Goal: Information Seeking & Learning: Learn about a topic

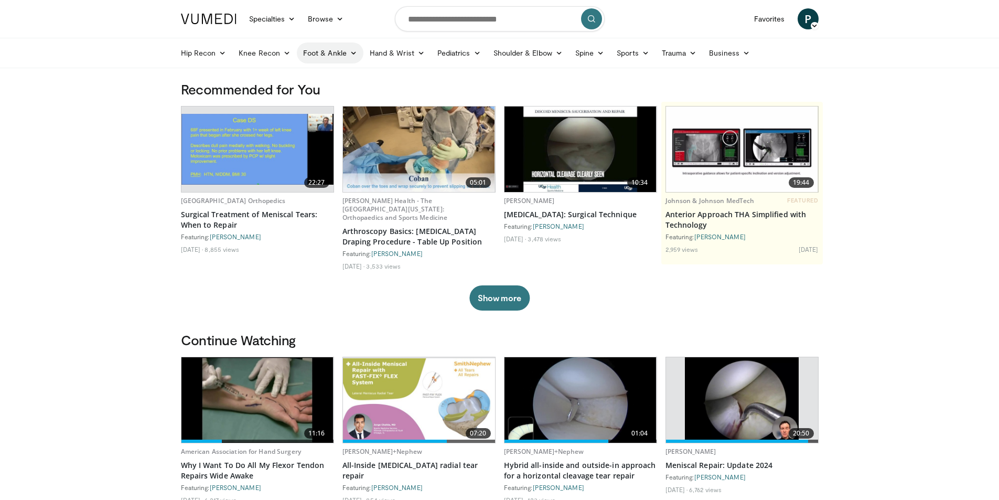
click at [351, 56] on icon at bounding box center [353, 52] width 7 height 7
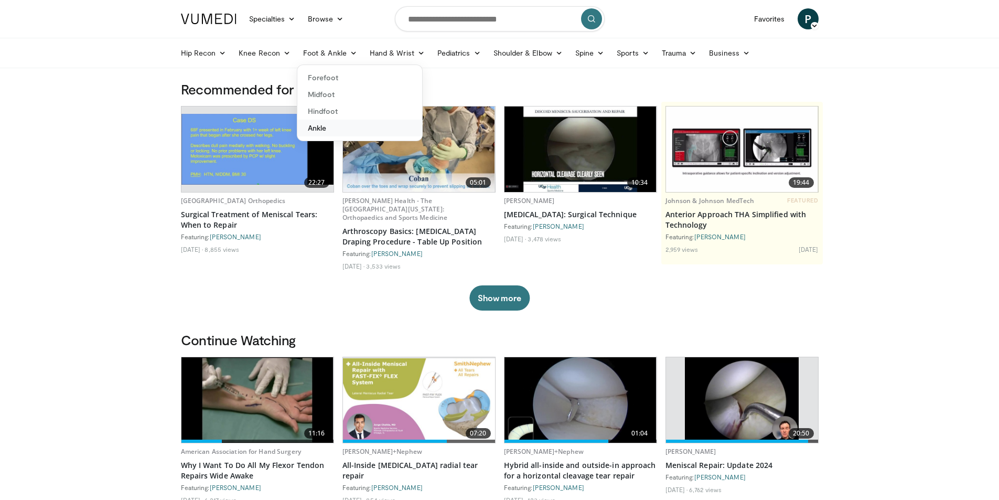
click at [318, 129] on link "Ankle" at bounding box center [359, 128] width 125 height 17
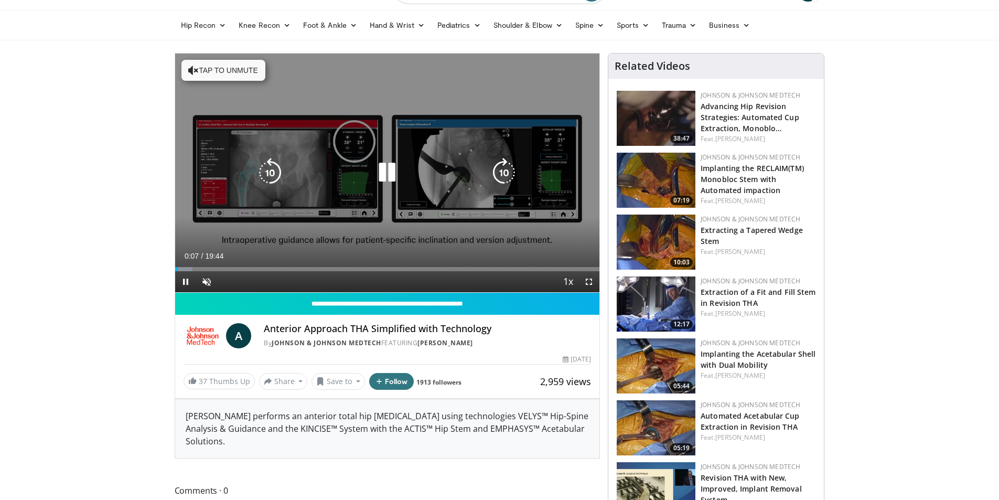
scroll to position [52, 0]
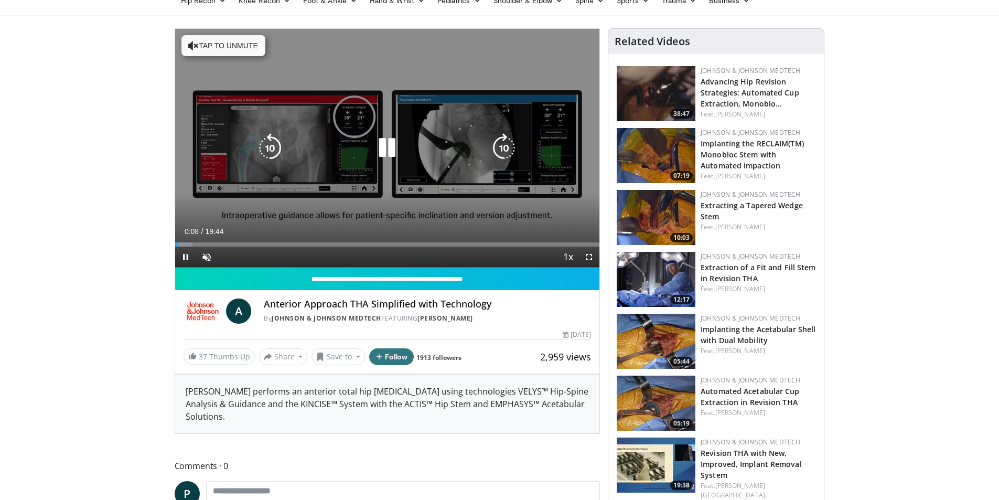
click at [384, 152] on icon "Video Player" at bounding box center [386, 147] width 29 height 29
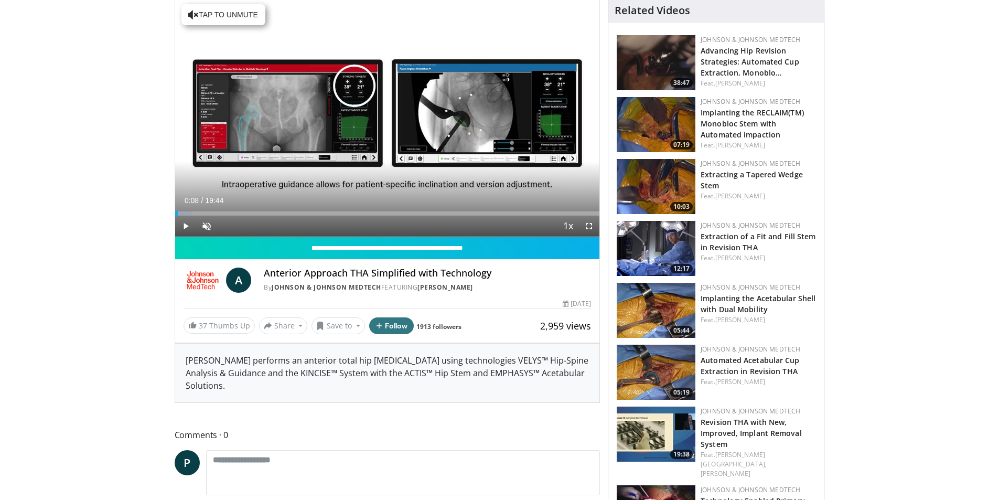
scroll to position [0, 0]
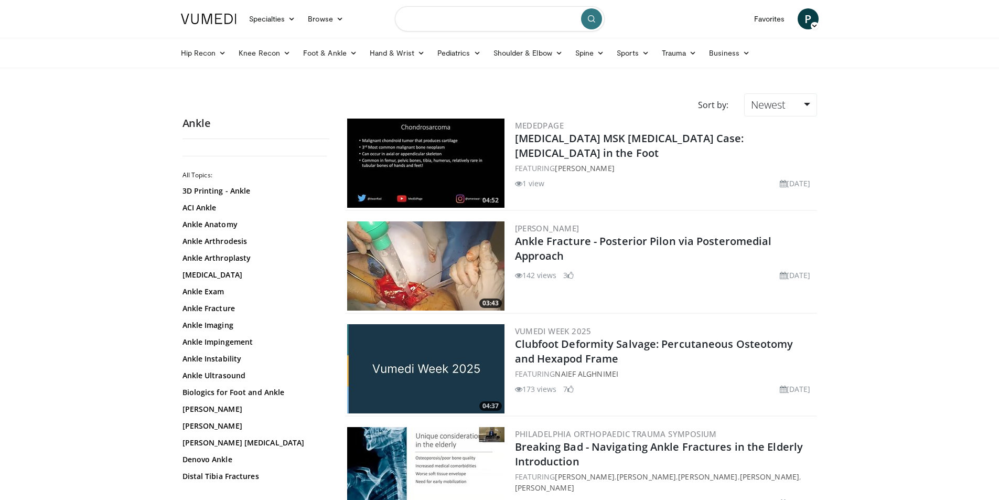
drag, startPoint x: 494, startPoint y: 17, endPoint x: 382, endPoint y: 4, distance: 113.0
click at [486, 17] on input "Search topics, interventions" at bounding box center [500, 18] width 210 height 25
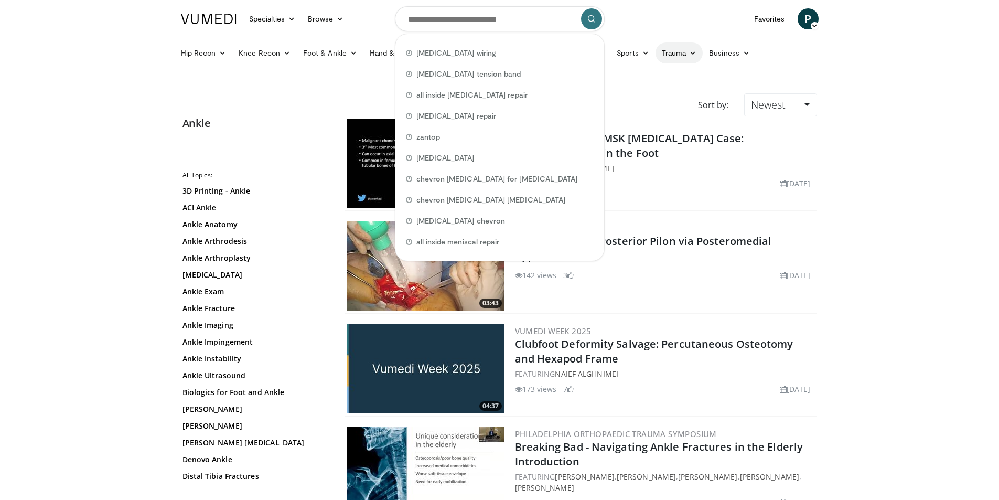
click at [685, 48] on link "Trauma" at bounding box center [679, 52] width 48 height 21
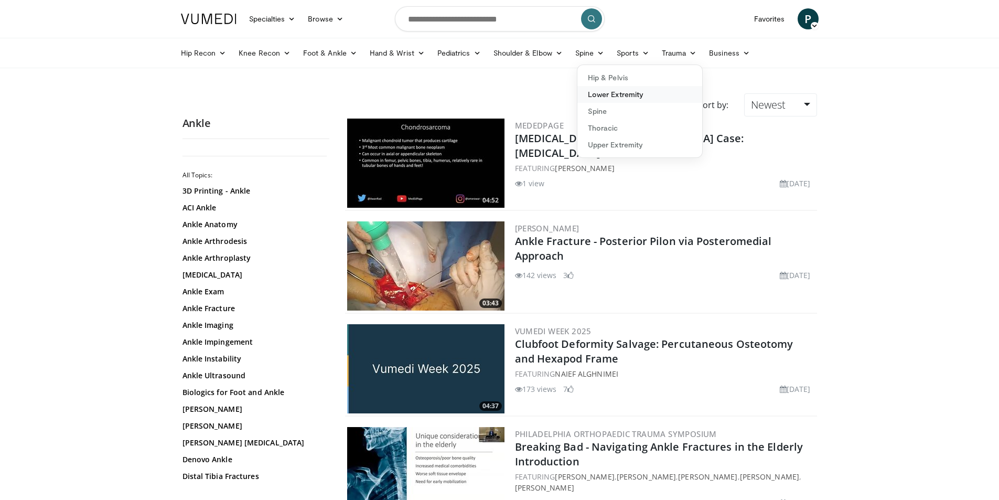
click at [621, 94] on link "Lower Extremity" at bounding box center [639, 94] width 125 height 17
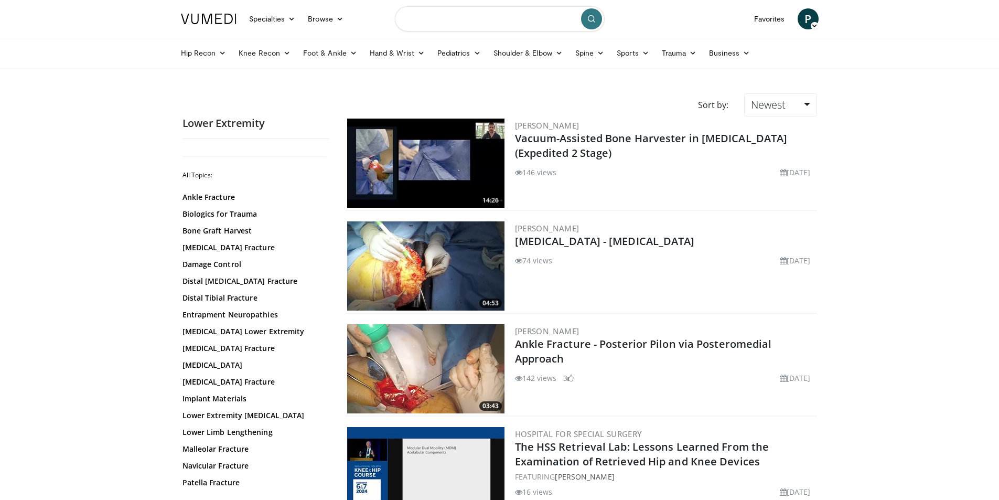
click at [431, 26] on input "Search topics, interventions" at bounding box center [500, 18] width 210 height 25
type input "**********"
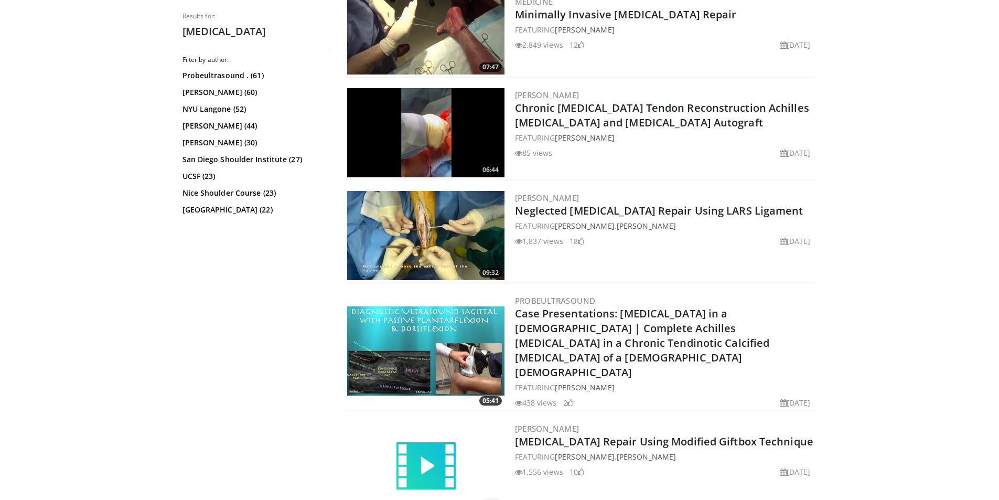
scroll to position [2411, 0]
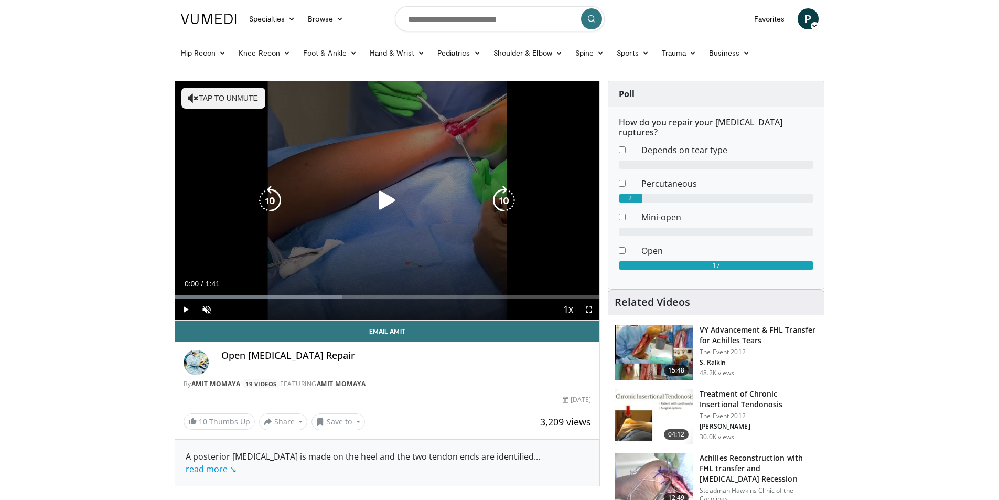
click at [380, 201] on icon "Video Player" at bounding box center [386, 200] width 29 height 29
click at [209, 306] on span "Video Player" at bounding box center [206, 309] width 21 height 21
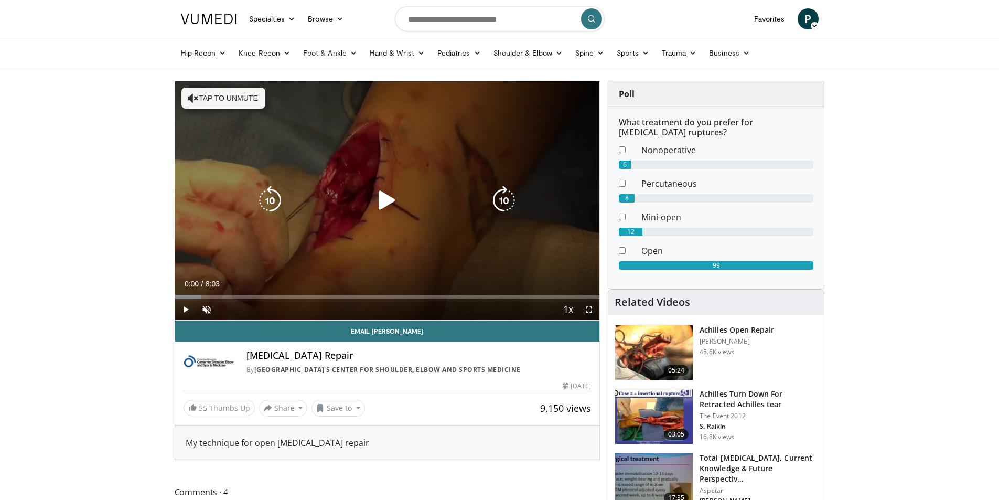
click at [229, 101] on button "Tap to unmute" at bounding box center [223, 98] width 84 height 21
click at [386, 196] on icon "Video Player" at bounding box center [386, 200] width 29 height 29
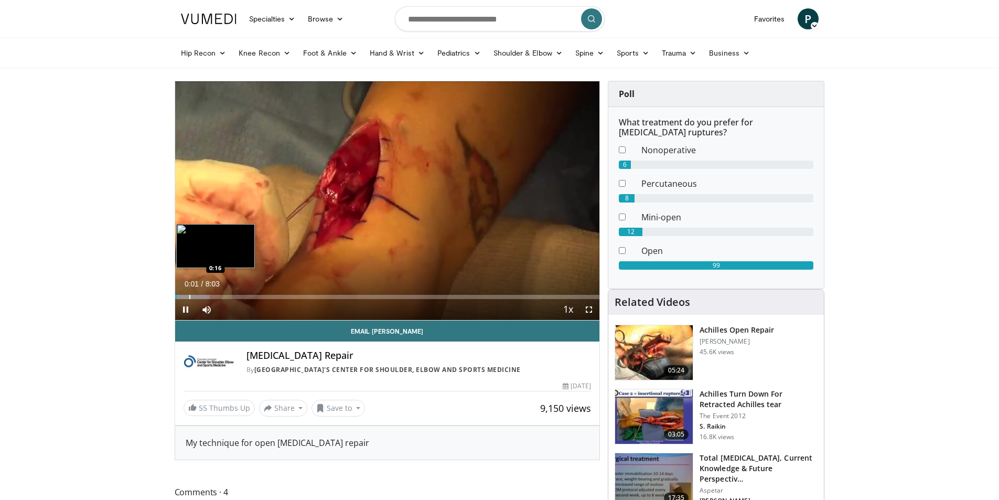
click at [189, 293] on div "Loaded : 8.19% 0:01 0:16" at bounding box center [387, 294] width 425 height 10
click at [203, 295] on div "Progress Bar" at bounding box center [203, 297] width 1 height 4
click at [215, 296] on div "Progress Bar" at bounding box center [214, 297] width 1 height 4
click at [245, 296] on div "Progress Bar" at bounding box center [245, 297] width 1 height 4
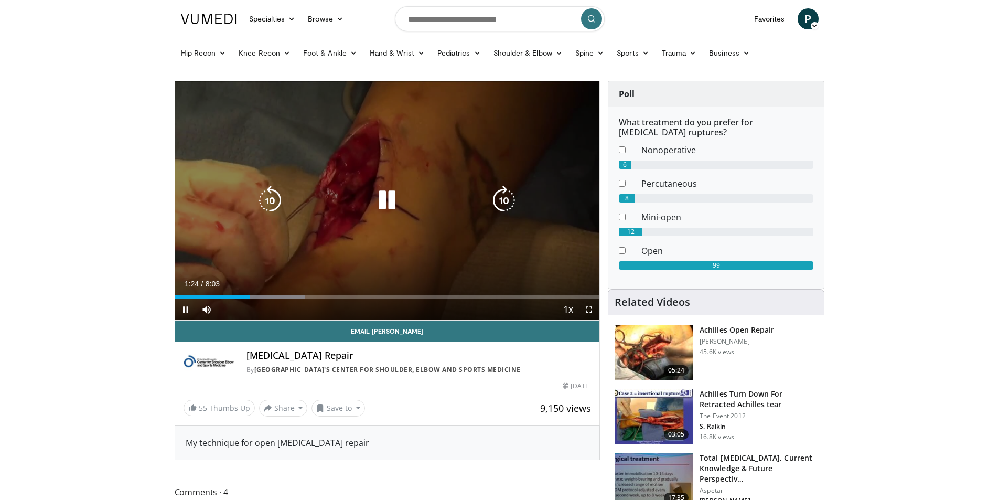
drag, startPoint x: 260, startPoint y: 291, endPoint x: 273, endPoint y: 294, distance: 12.8
click at [260, 292] on div "Loaded : 30.75% 1:25 1:37" at bounding box center [387, 294] width 425 height 10
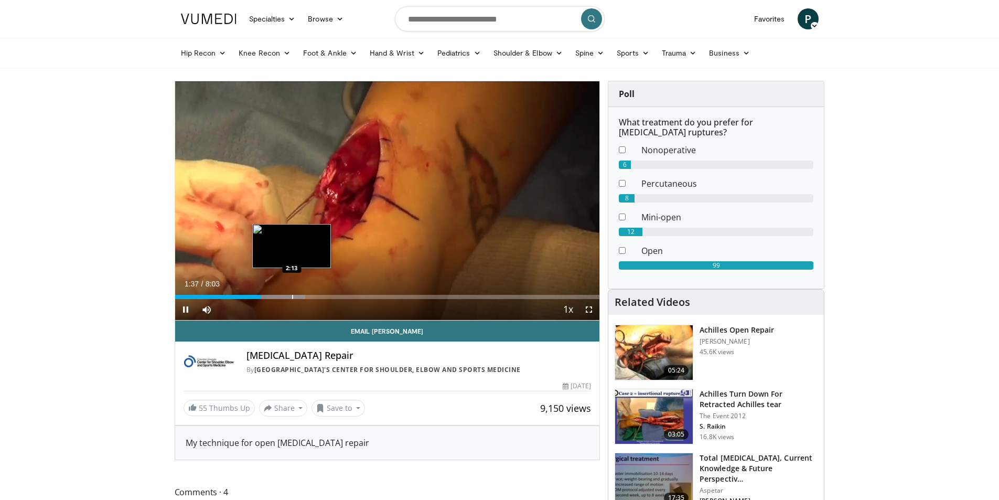
click at [292, 295] on div "Progress Bar" at bounding box center [292, 297] width 1 height 4
click at [331, 292] on div "Loaded : 37.25% 2:57 2:57" at bounding box center [387, 294] width 425 height 10
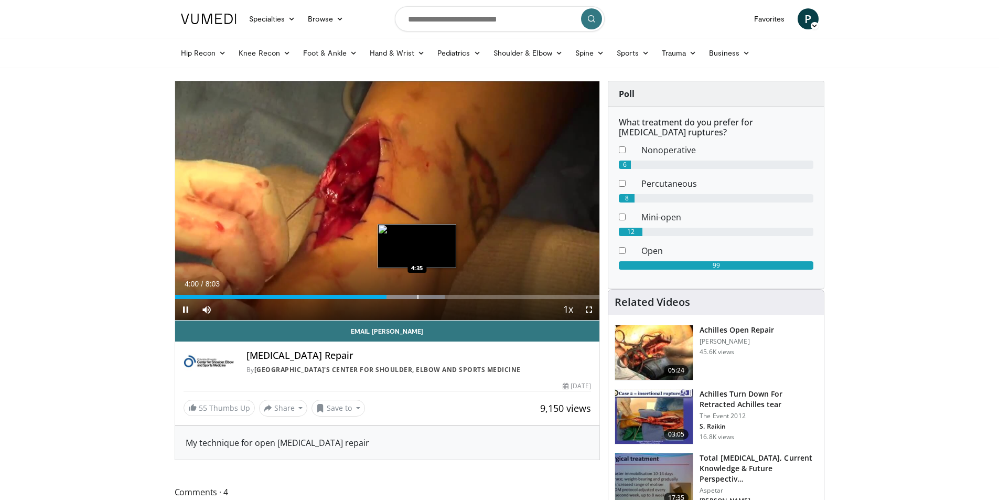
click at [416, 290] on div "Loaded : 63.56% 4:01 4:35" at bounding box center [387, 294] width 425 height 10
click at [443, 292] on div "Loaded : 63.56% 5:05 5:04" at bounding box center [387, 294] width 425 height 10
drag, startPoint x: 469, startPoint y: 293, endPoint x: 81, endPoint y: 259, distance: 389.4
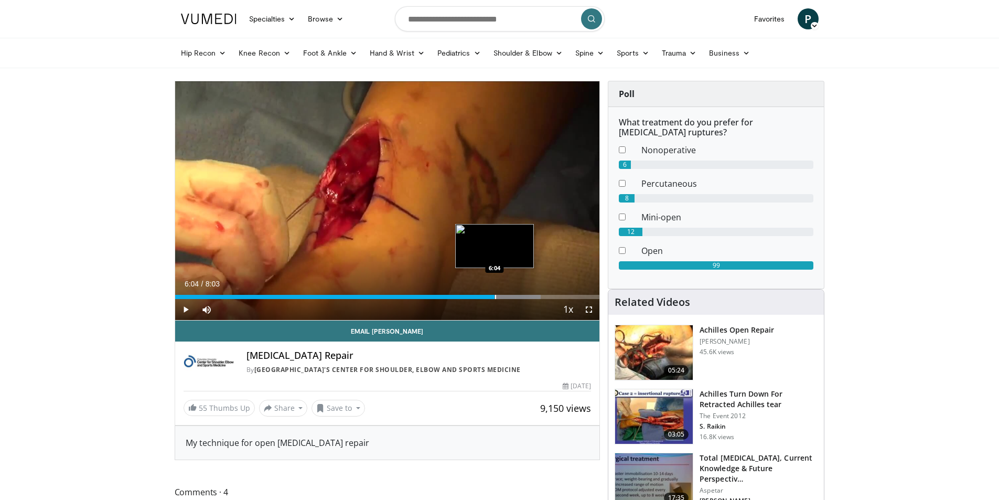
click at [494, 292] on div "Loaded : 86.11% 5:53 6:04" at bounding box center [387, 294] width 425 height 10
click at [491, 296] on div "Progress Bar" at bounding box center [491, 297] width 1 height 4
click at [541, 295] on div "Progress Bar" at bounding box center [541, 297] width 1 height 4
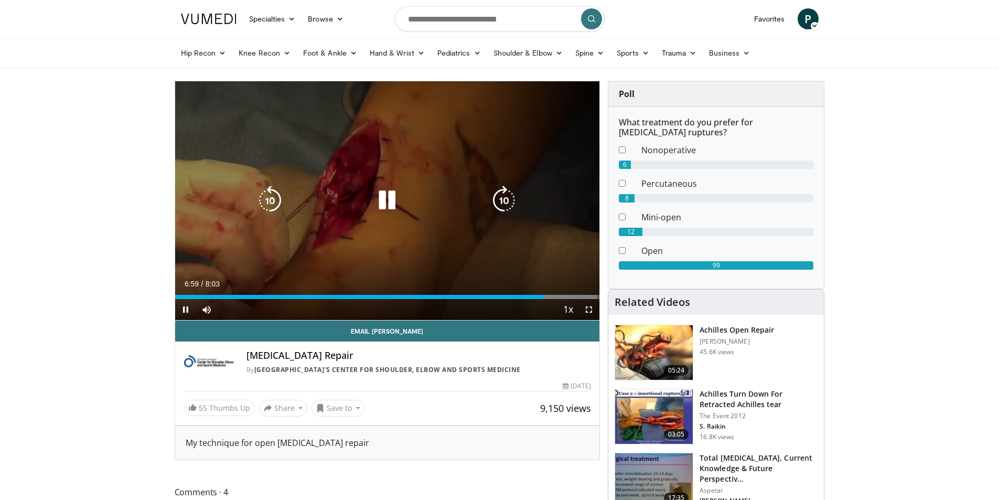
click at [496, 165] on div "10 seconds Tap to unmute" at bounding box center [387, 200] width 425 height 238
